Goal: Find specific page/section: Find specific page/section

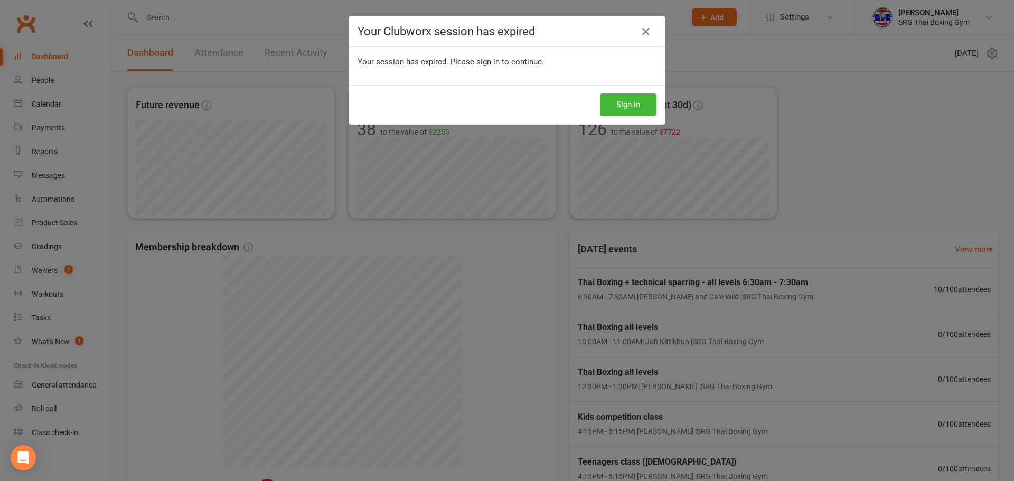
click at [357, 262] on div "Your Clubworx session has expired Your session has expired. Please sign in to c…" at bounding box center [507, 240] width 1014 height 481
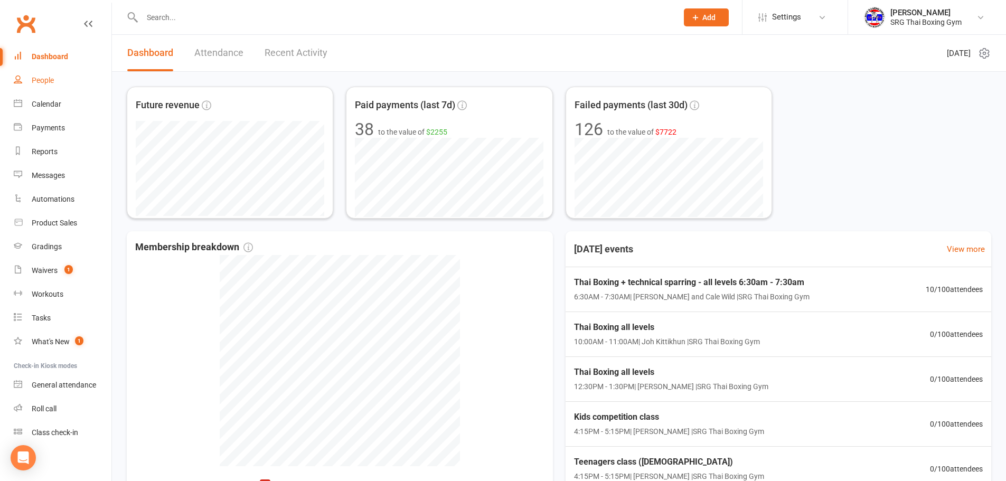
click at [55, 77] on link "People" at bounding box center [63, 81] width 98 height 24
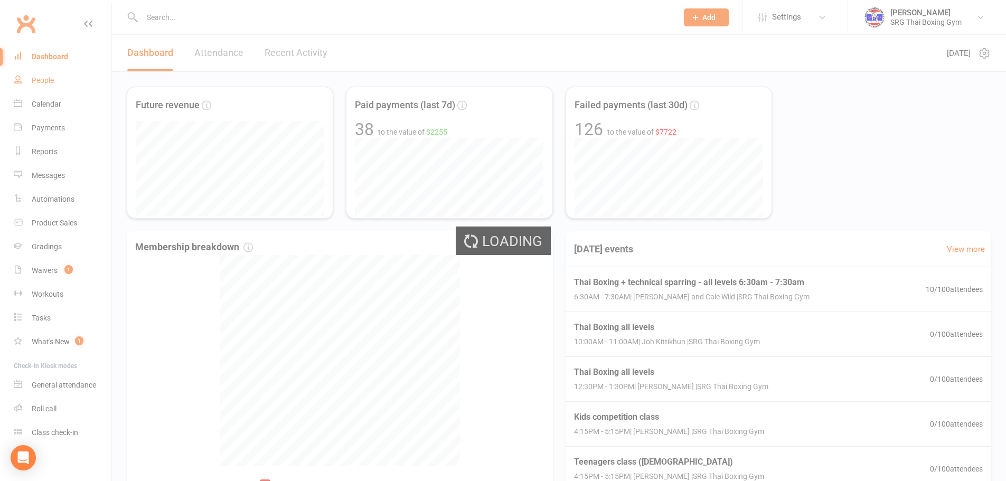
select select "100"
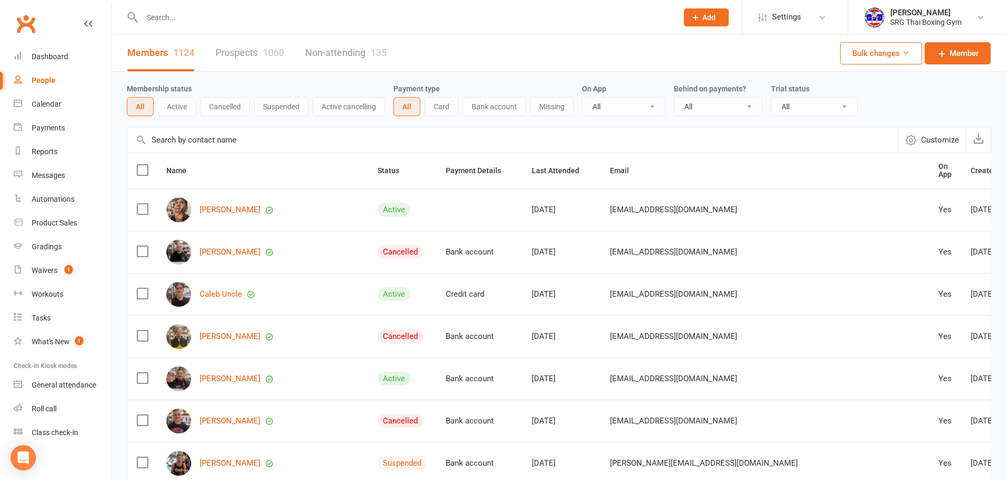
click at [184, 19] on input "text" at bounding box center [404, 17] width 531 height 15
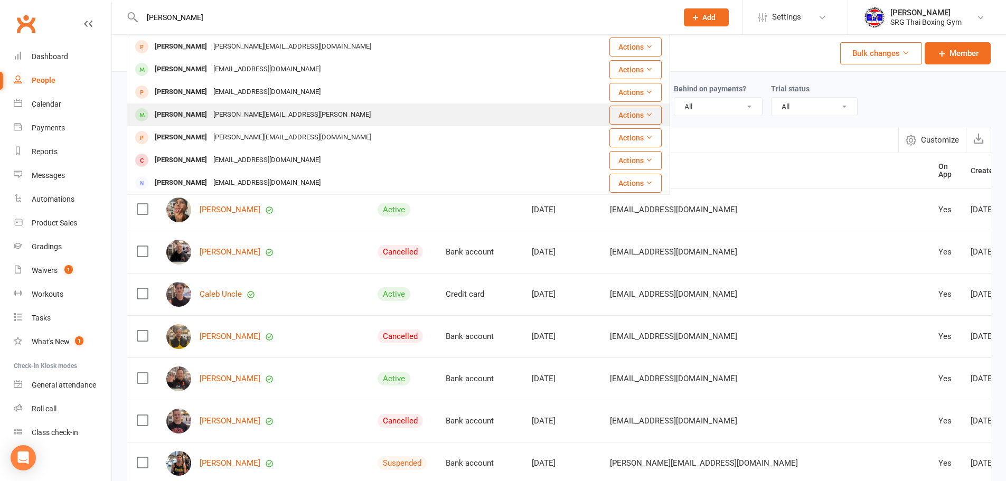
type input "[PERSON_NAME]"
click at [170, 113] on div "[PERSON_NAME]" at bounding box center [181, 114] width 59 height 15
